Goal: Find specific page/section: Find specific page/section

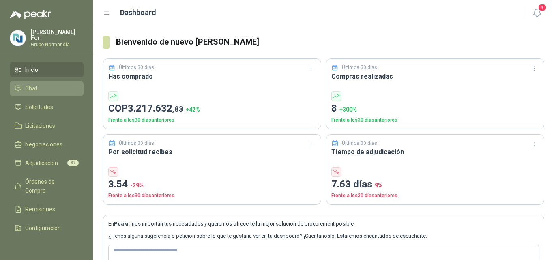
click at [34, 84] on span "Chat" at bounding box center [31, 88] width 12 height 9
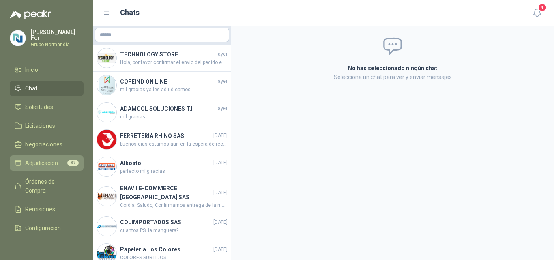
click at [52, 161] on span "Adjudicación" at bounding box center [41, 163] width 33 height 9
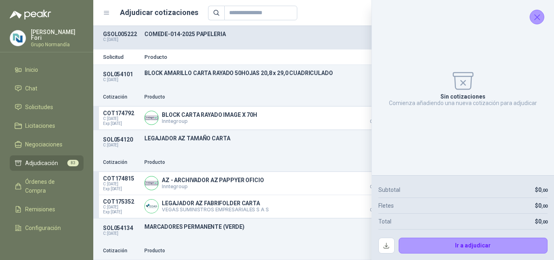
click at [539, 19] on icon "Cerrar" at bounding box center [537, 17] width 5 height 5
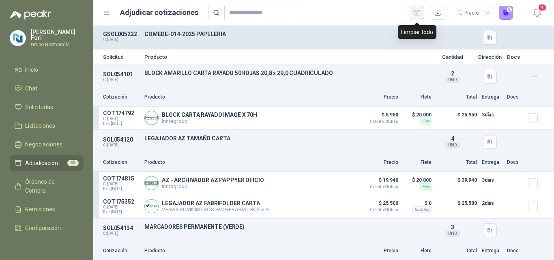
click at [418, 12] on icon "button" at bounding box center [417, 13] width 8 height 8
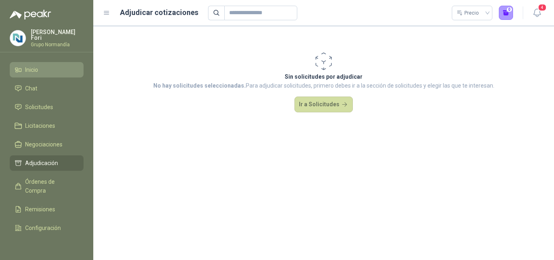
click at [38, 68] on span "Inicio" at bounding box center [31, 69] width 13 height 9
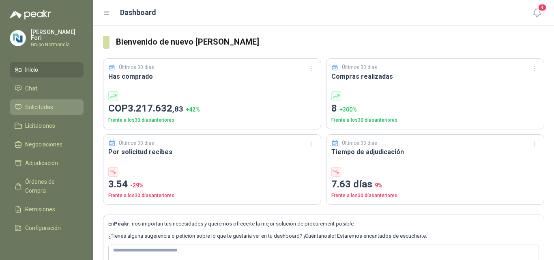
click at [40, 104] on span "Solicitudes" at bounding box center [39, 107] width 28 height 9
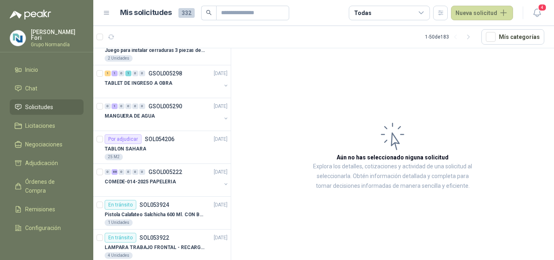
scroll to position [122, 0]
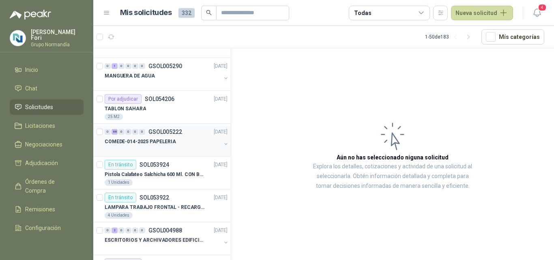
click at [190, 150] on div at bounding box center [163, 150] width 116 height 6
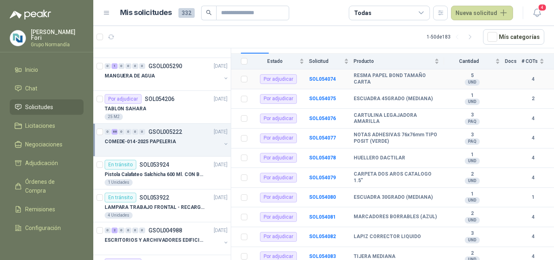
scroll to position [81, 0]
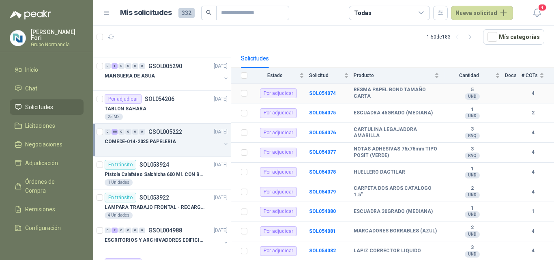
click at [320, 84] on td "SOL054074" at bounding box center [331, 94] width 45 height 20
click at [317, 93] on td "SOL054074" at bounding box center [331, 94] width 45 height 20
click at [316, 91] on b "SOL054074" at bounding box center [322, 94] width 27 height 6
